Goal: Use online tool/utility: Use online tool/utility

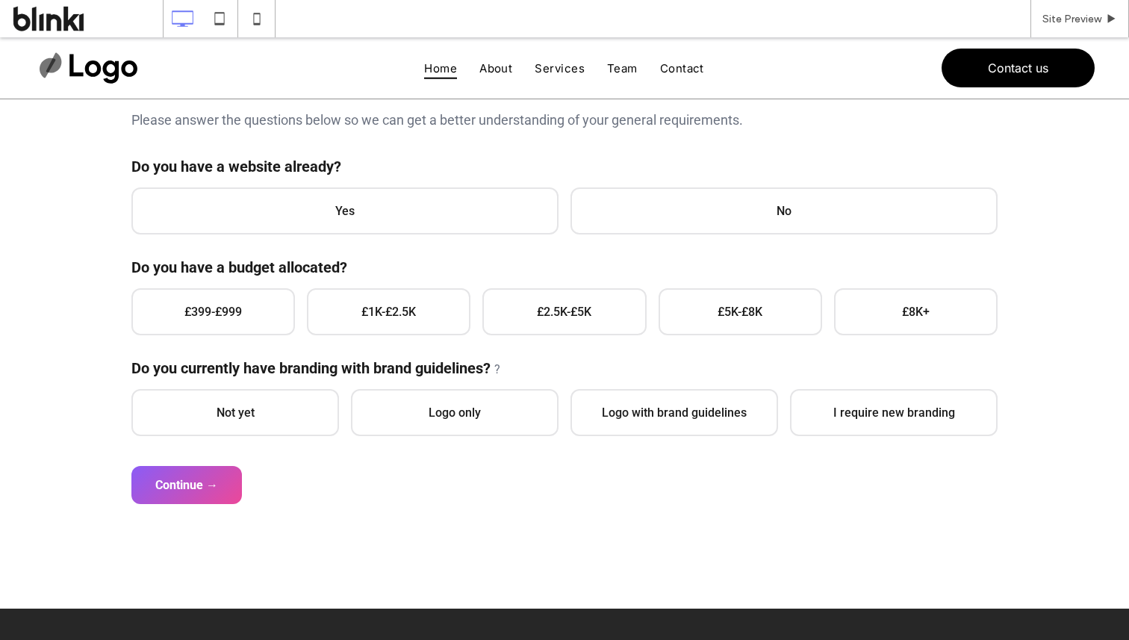
scroll to position [191, 0]
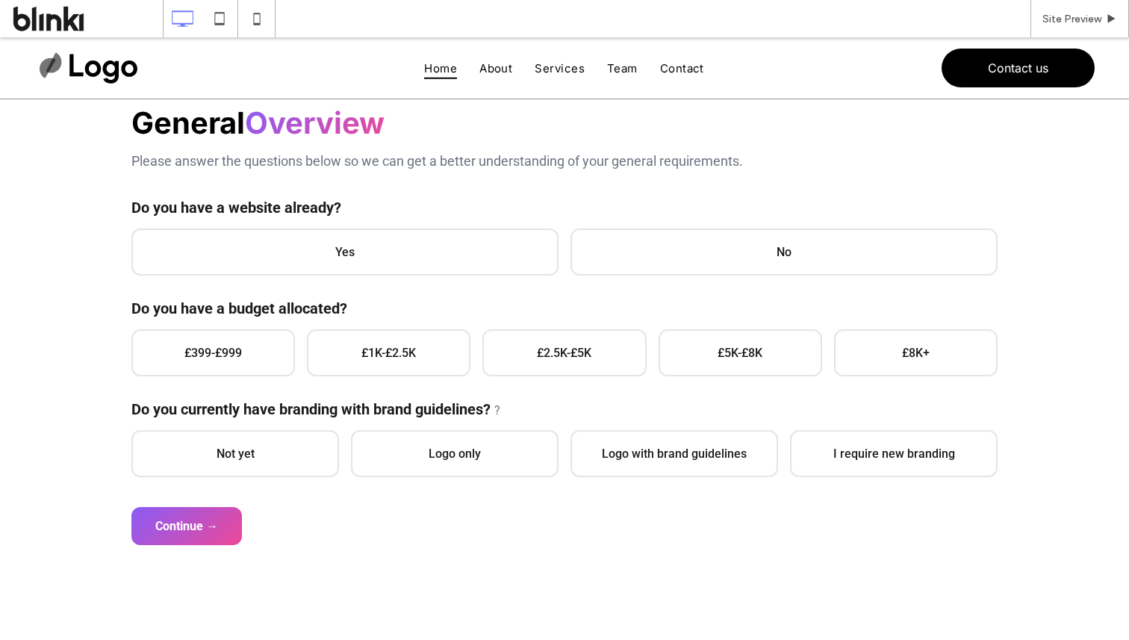
click at [464, 250] on span "Yes" at bounding box center [344, 251] width 427 height 47
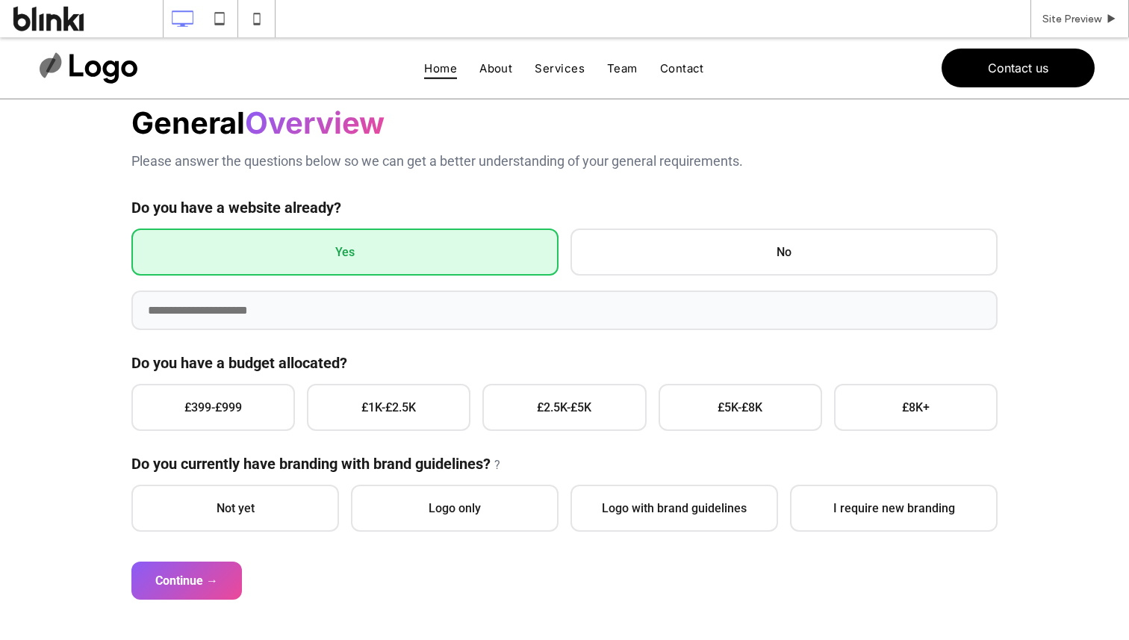
click at [371, 397] on span "£1K-£2.5K" at bounding box center [389, 407] width 164 height 47
click at [651, 255] on span "No" at bounding box center [783, 251] width 427 height 47
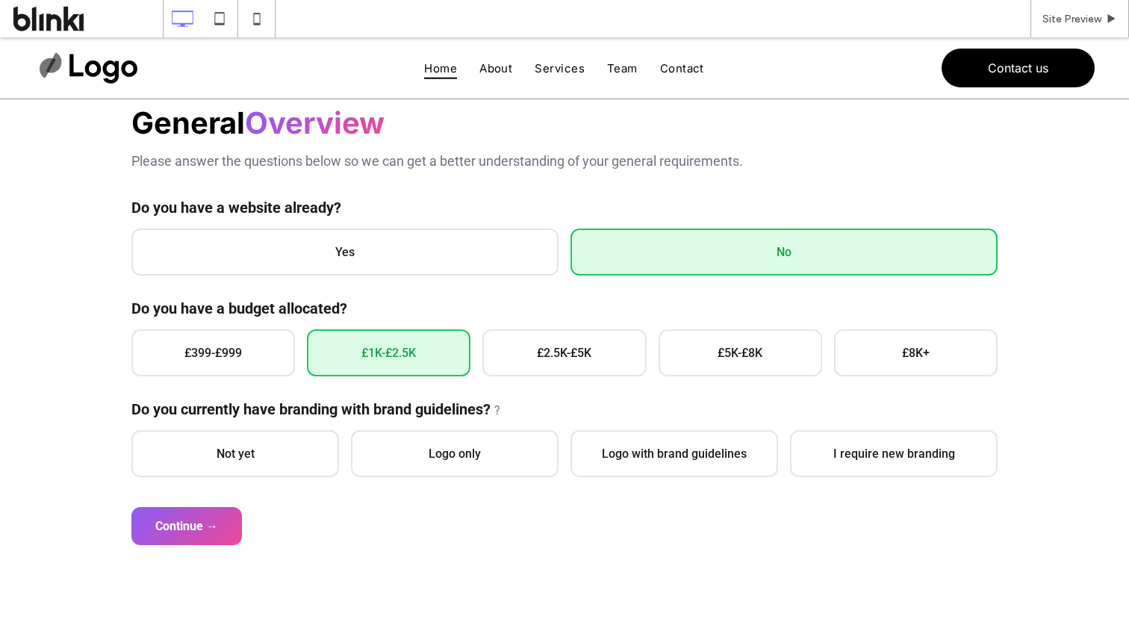
click at [292, 439] on span "Not yet" at bounding box center [235, 453] width 208 height 47
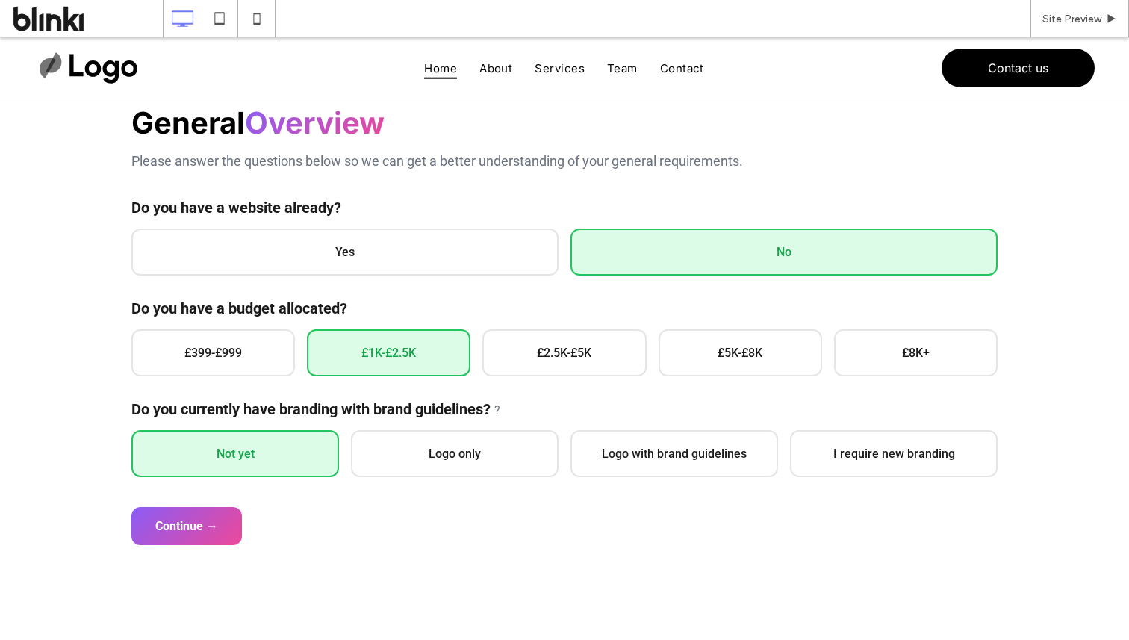
click at [525, 358] on span "£2.5K-£5K" at bounding box center [564, 352] width 164 height 47
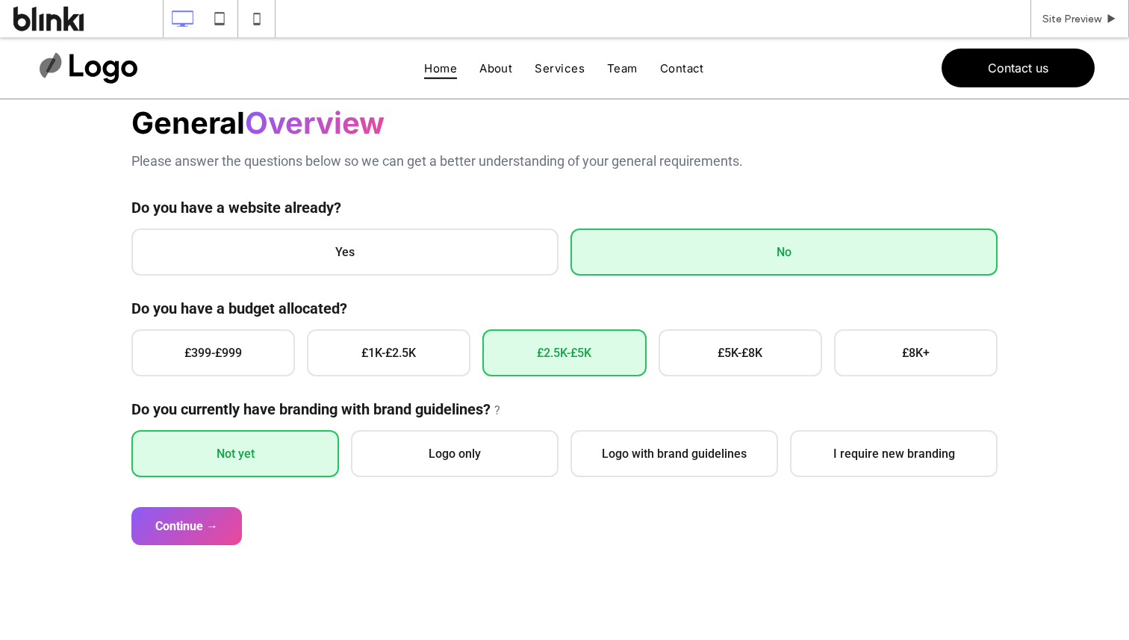
click at [234, 523] on button "Continue →" at bounding box center [186, 526] width 111 height 38
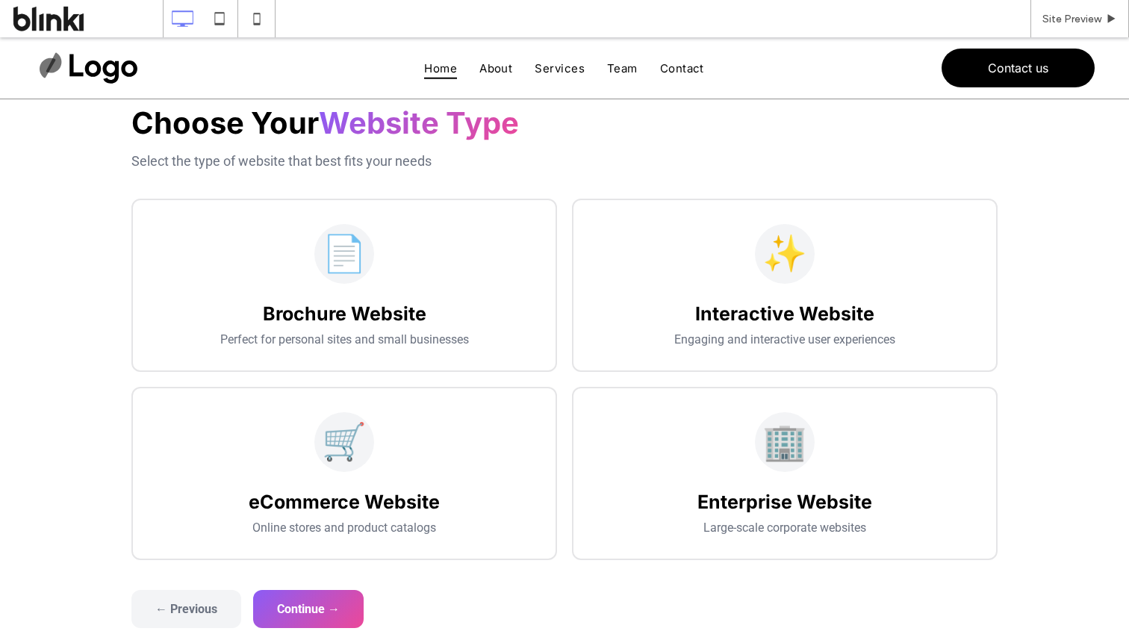
click at [379, 296] on div "📄 Brochure Website Perfect for personal sites and small businesses" at bounding box center [344, 285] width 426 height 173
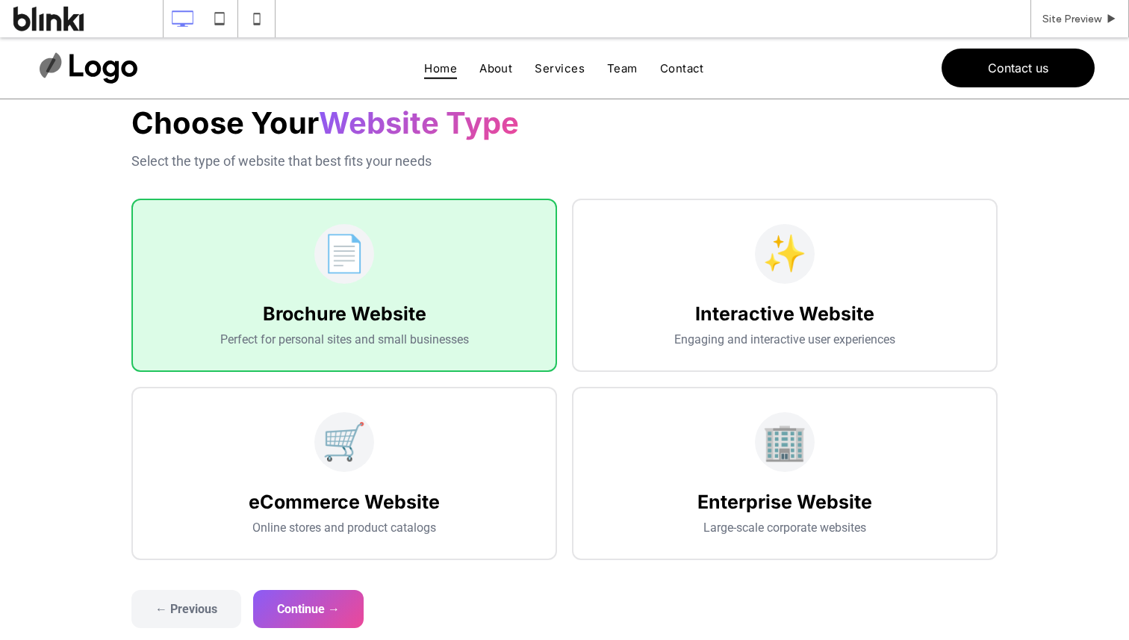
click at [347, 593] on button "Continue →" at bounding box center [308, 609] width 111 height 38
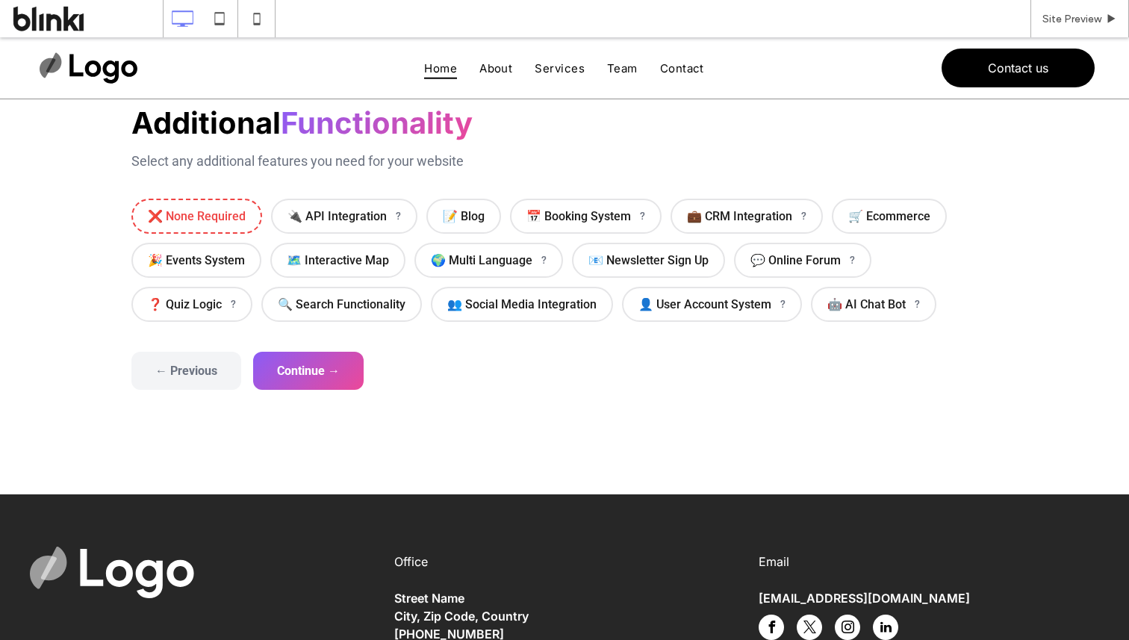
click at [239, 232] on span "❌ None Required" at bounding box center [196, 216] width 131 height 35
click at [311, 362] on button "Continue →" at bounding box center [308, 371] width 111 height 38
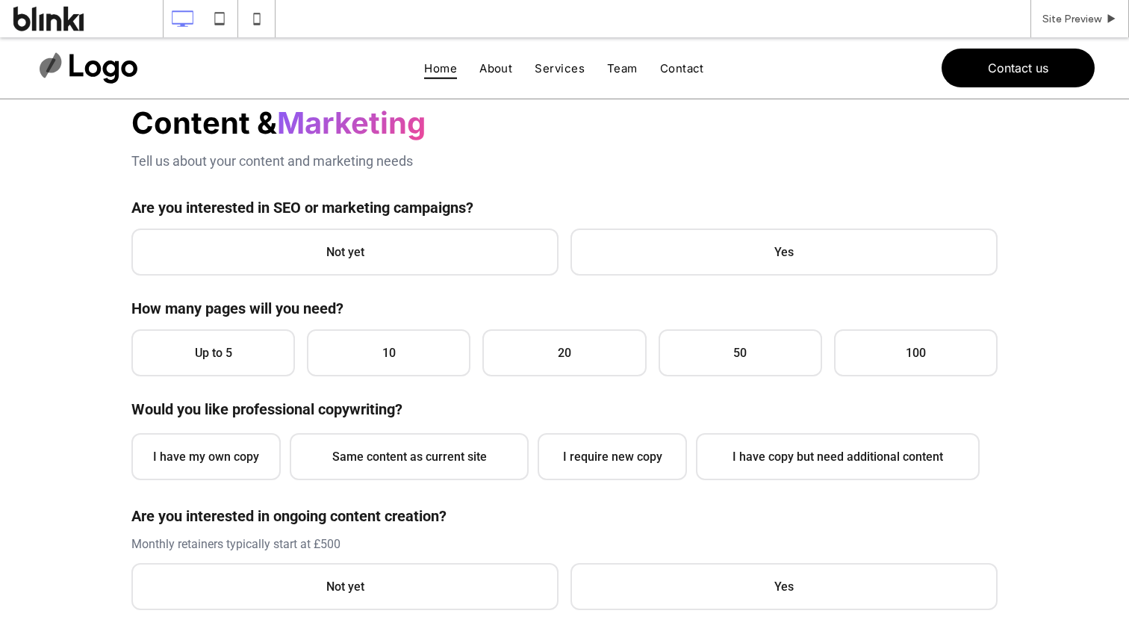
click at [373, 242] on span "Not yet" at bounding box center [344, 251] width 427 height 47
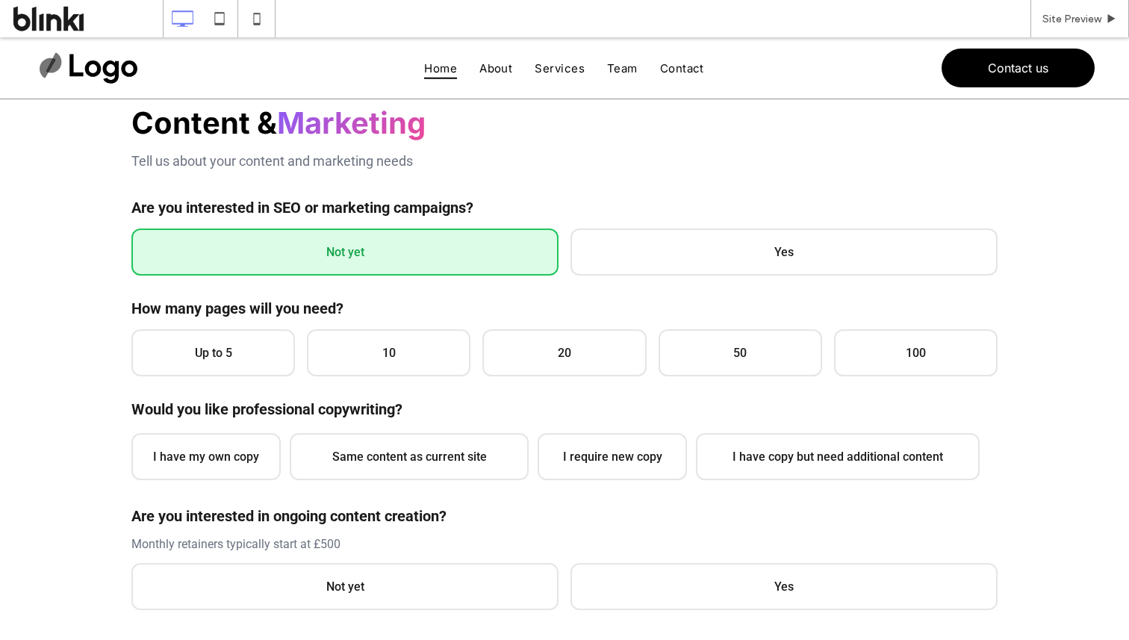
click at [256, 336] on span "Up to 5" at bounding box center [213, 352] width 164 height 47
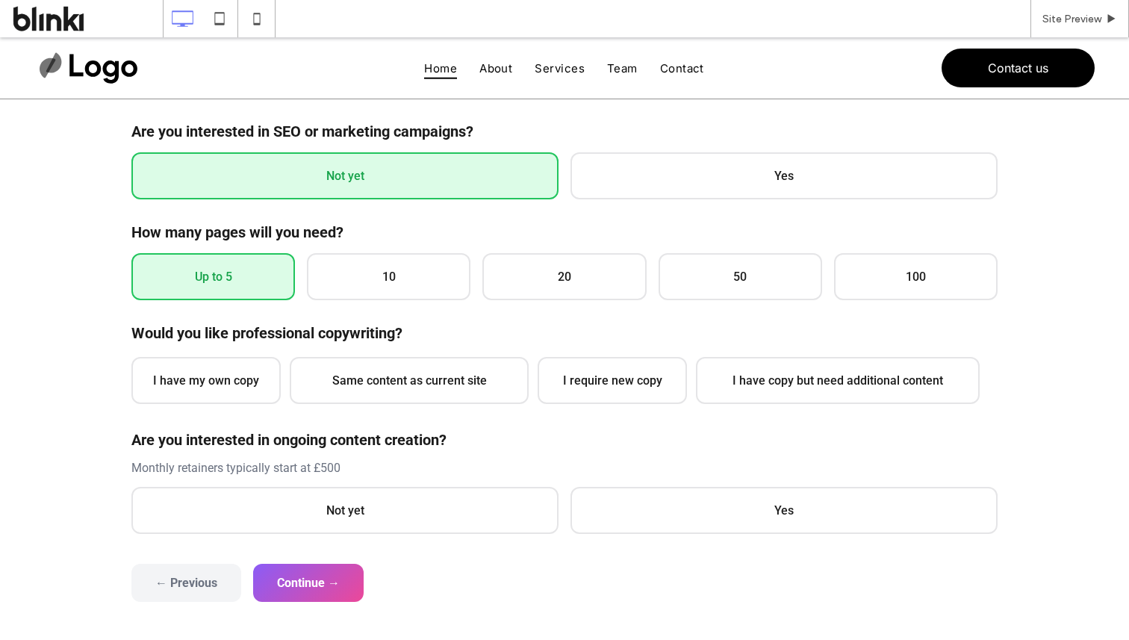
scroll to position [301, 0]
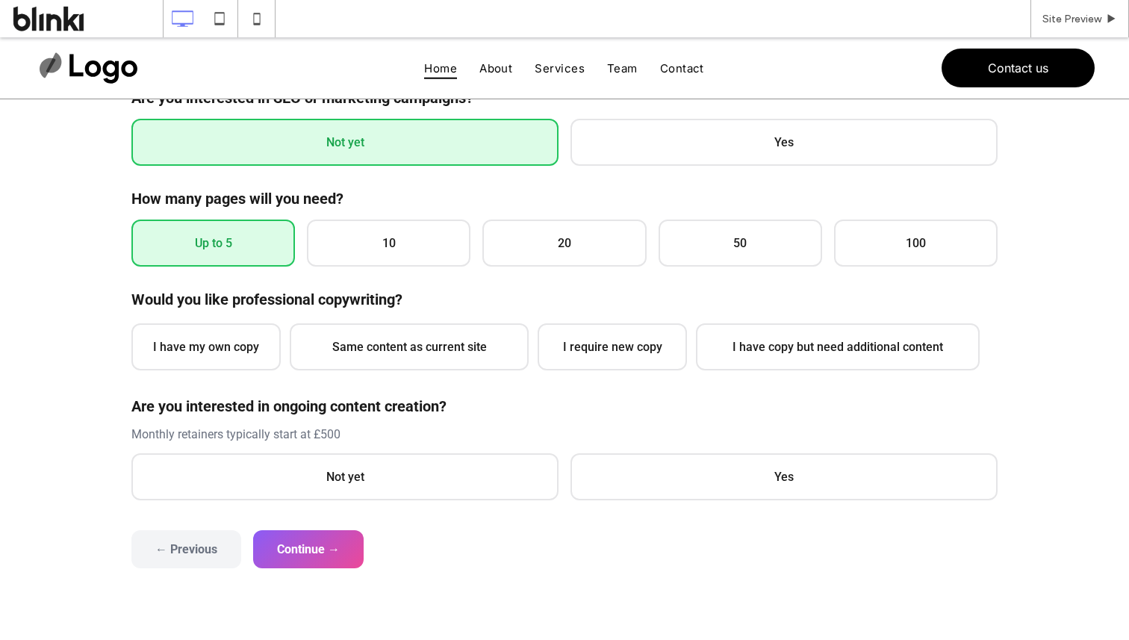
click at [256, 336] on span "I have my own copy" at bounding box center [205, 346] width 149 height 47
click at [332, 470] on span "Not yet" at bounding box center [344, 476] width 427 height 47
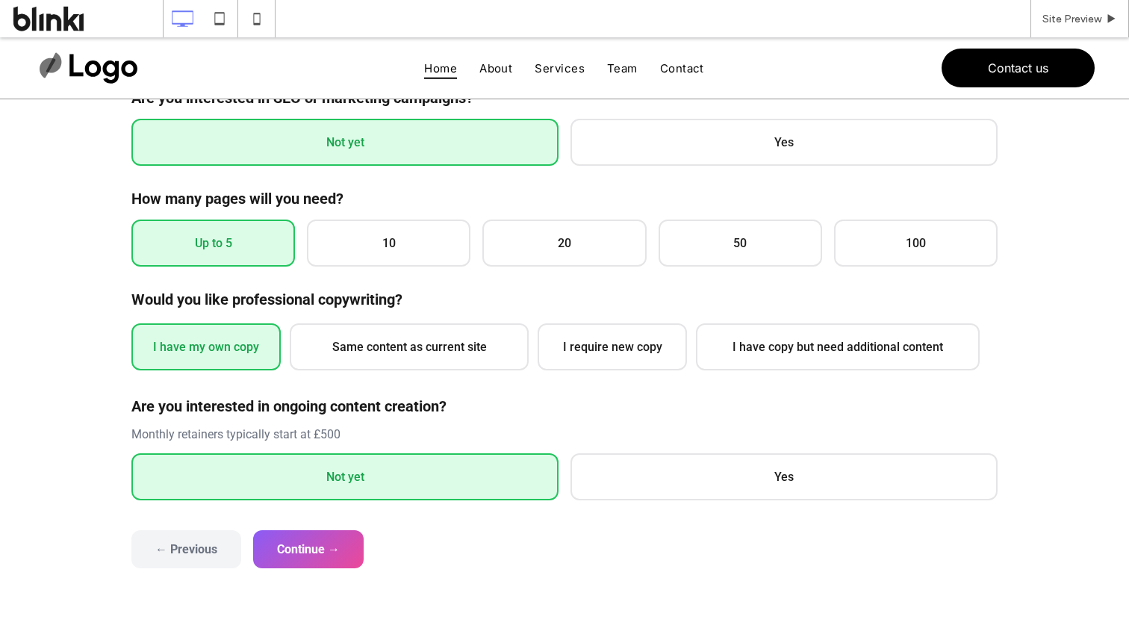
click at [351, 519] on form "General Overview Please answer the questions below so we can get a better under…" at bounding box center [564, 281] width 866 height 573
click at [359, 563] on button "Continue →" at bounding box center [308, 549] width 111 height 38
